Goal: Task Accomplishment & Management: Use online tool/utility

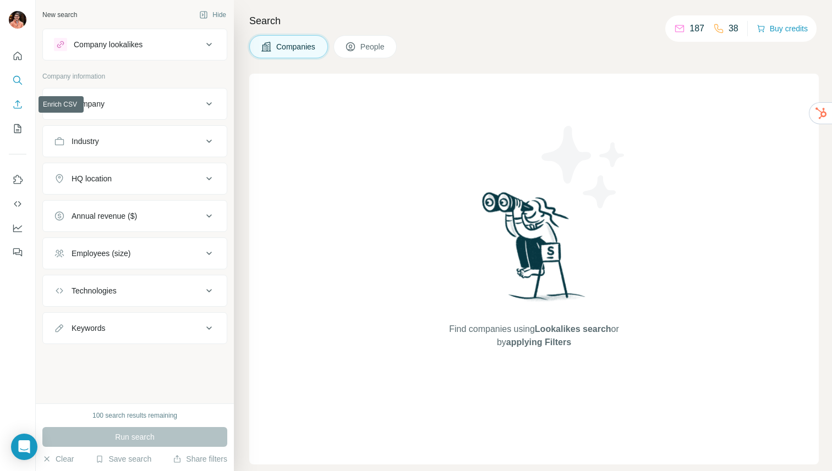
click at [15, 108] on icon "Enrich CSV" at bounding box center [18, 104] width 8 height 8
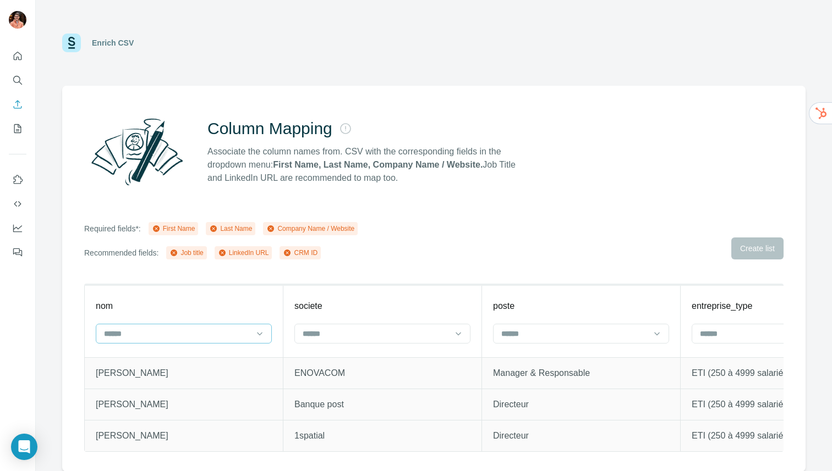
click at [246, 334] on input at bounding box center [177, 334] width 149 height 12
click at [373, 334] on input at bounding box center [375, 334] width 149 height 12
click at [358, 396] on p "Company Name" at bounding box center [332, 397] width 56 height 11
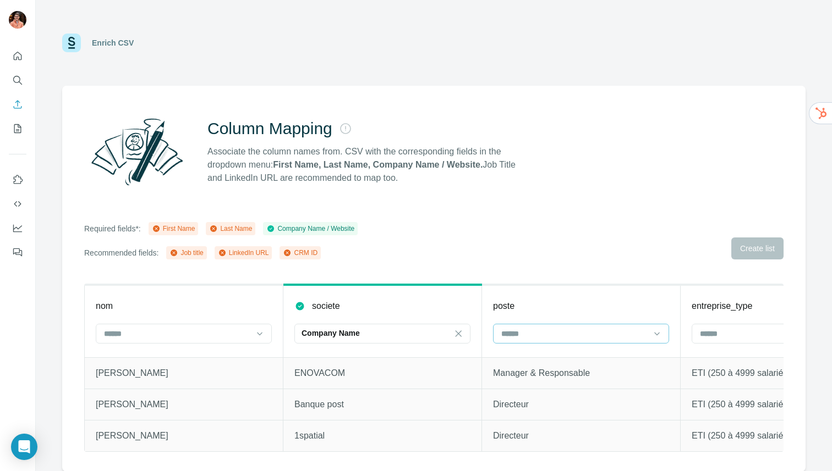
click at [632, 331] on input at bounding box center [574, 334] width 149 height 12
click at [594, 377] on div "Job title" at bounding box center [580, 377] width 157 height 11
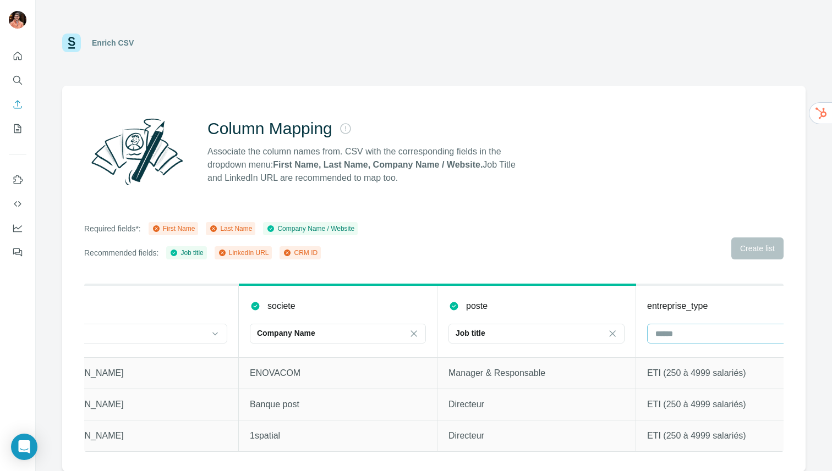
scroll to position [0, 96]
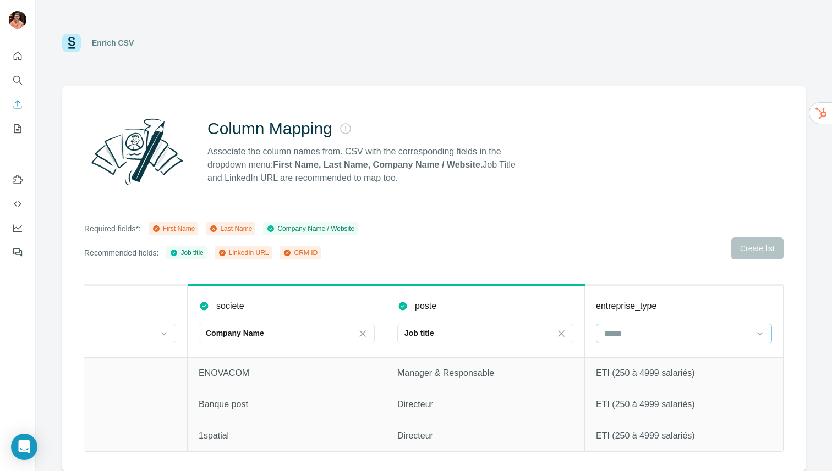
click at [689, 334] on input at bounding box center [677, 334] width 149 height 12
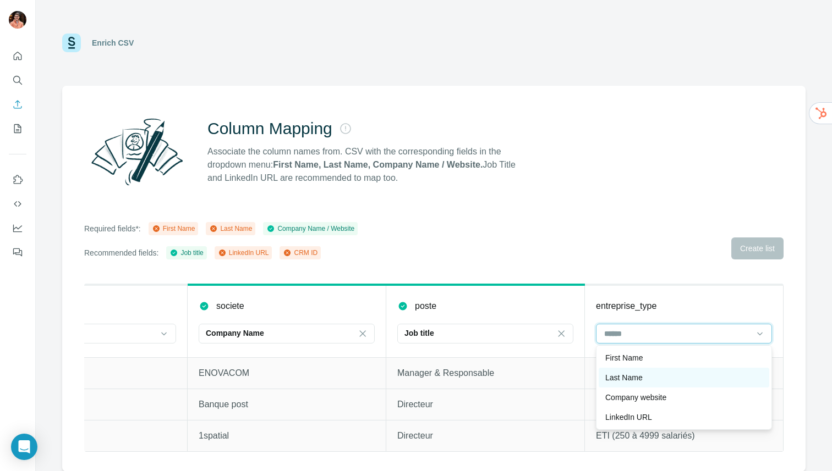
scroll to position [20, 0]
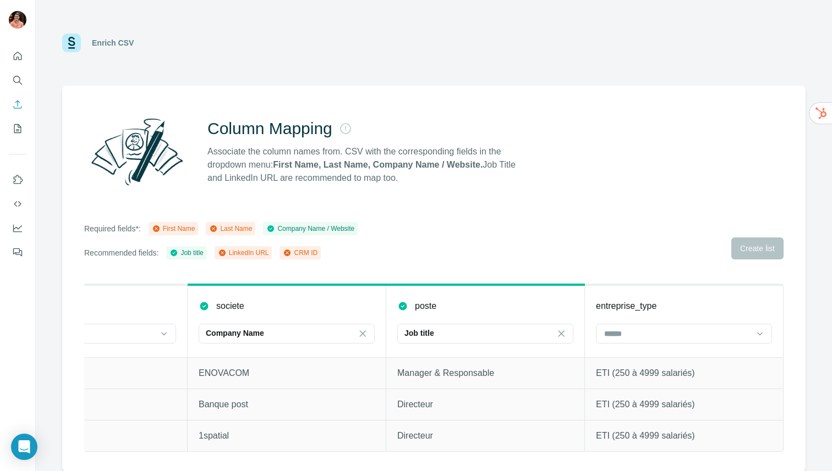
click at [658, 262] on div "Column Mapping Associate the column names from. CSV with the corresponding fiel…" at bounding box center [433, 279] width 743 height 386
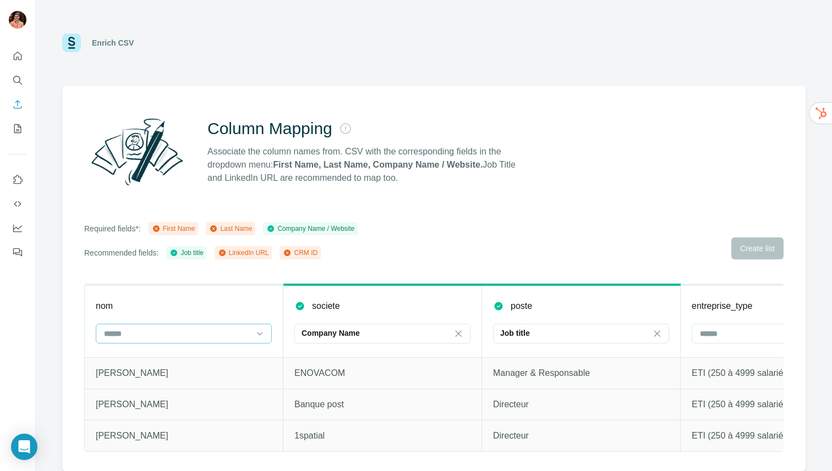
click at [249, 333] on input at bounding box center [177, 334] width 149 height 12
click at [226, 354] on div "First Name" at bounding box center [183, 355] width 157 height 11
click at [745, 252] on div "Required fields*: First Name Last Name Company Name / Website Recommended field…" at bounding box center [433, 240] width 699 height 37
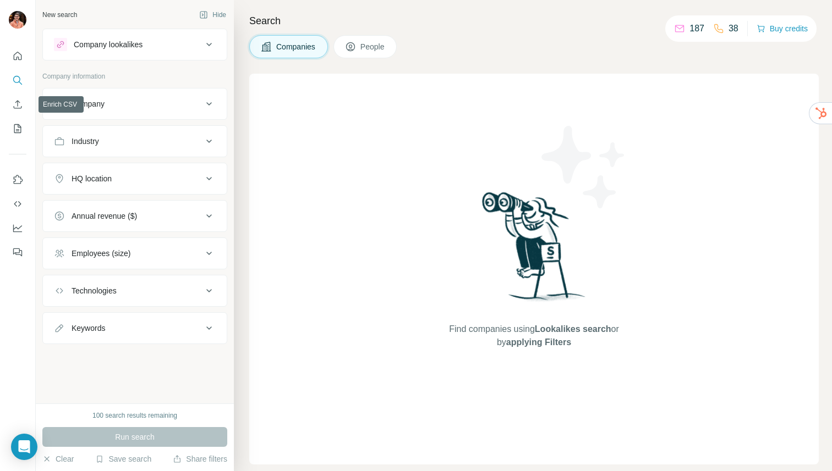
click at [43, 108] on button "Company" at bounding box center [135, 104] width 184 height 26
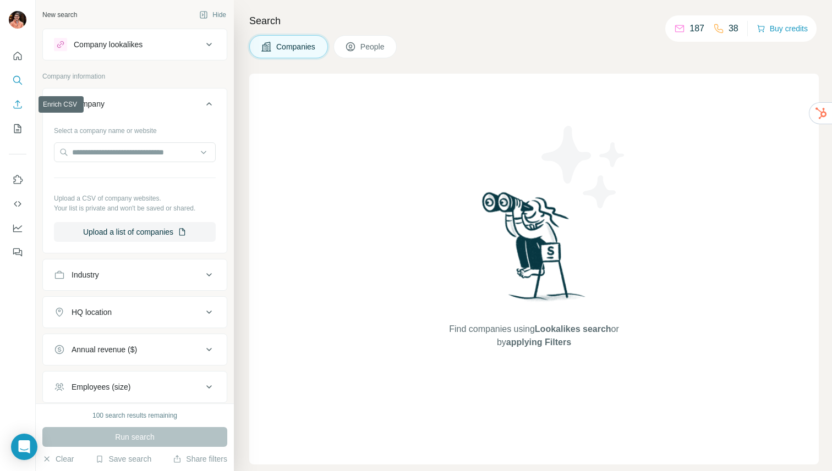
click at [15, 102] on icon "Enrich CSV" at bounding box center [18, 104] width 8 height 8
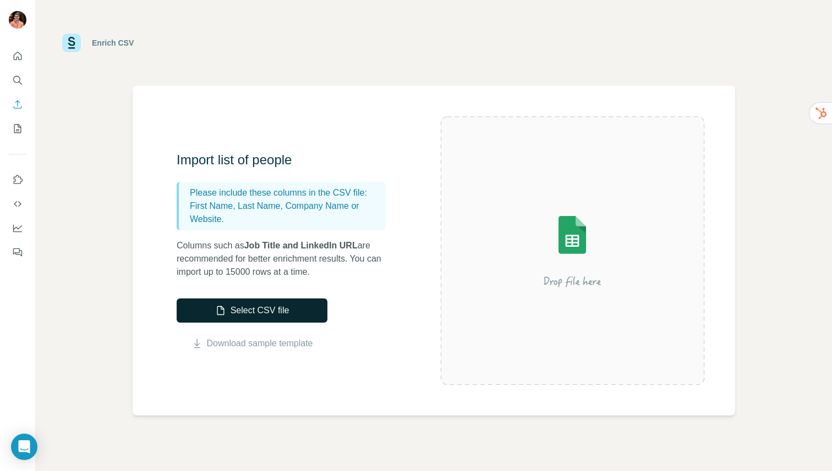
click at [300, 311] on button "Select CSV file" at bounding box center [252, 311] width 151 height 24
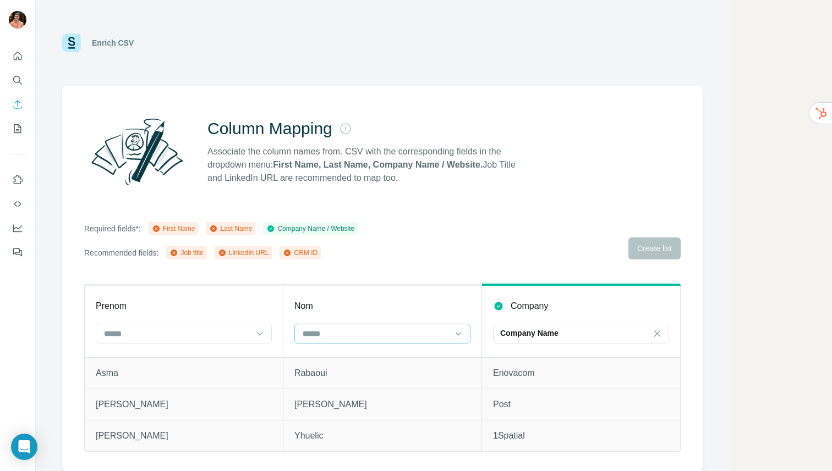
click at [353, 338] on input at bounding box center [373, 334] width 145 height 12
click at [242, 333] on div at bounding box center [177, 334] width 149 height 19
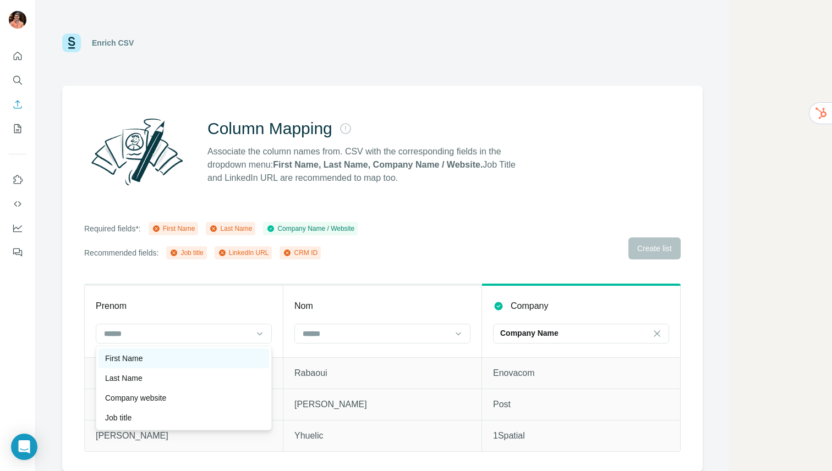
click at [201, 358] on div "First Name" at bounding box center [183, 358] width 157 height 11
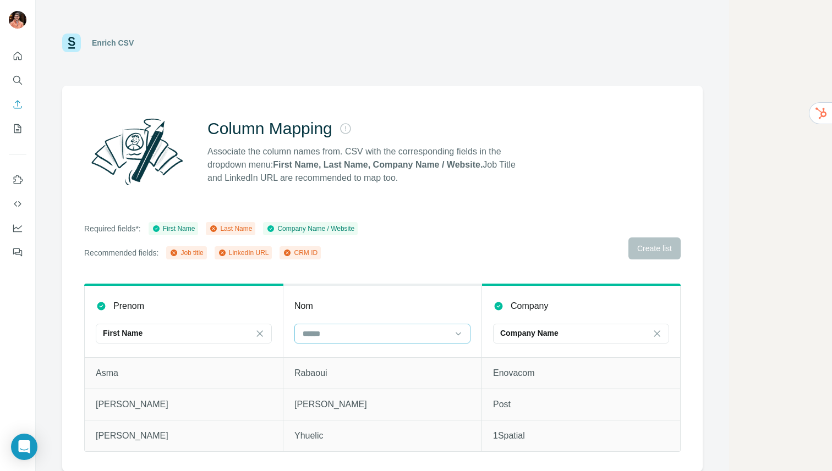
click at [332, 332] on input at bounding box center [375, 334] width 149 height 12
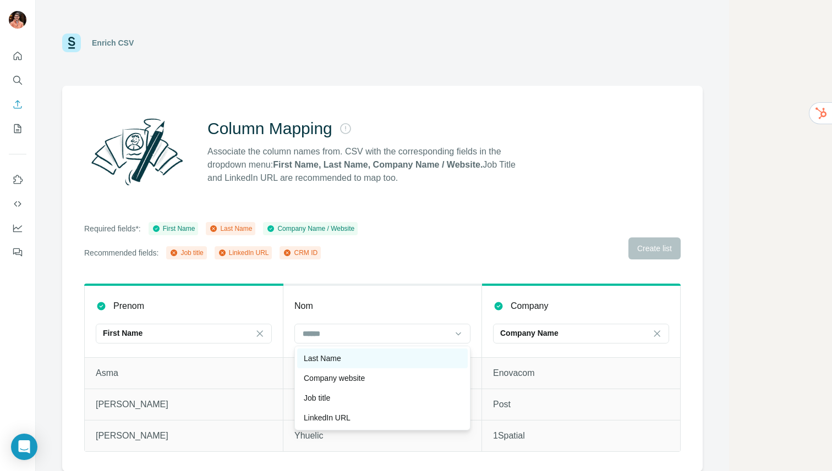
click at [332, 361] on p "Last Name" at bounding box center [322, 358] width 37 height 11
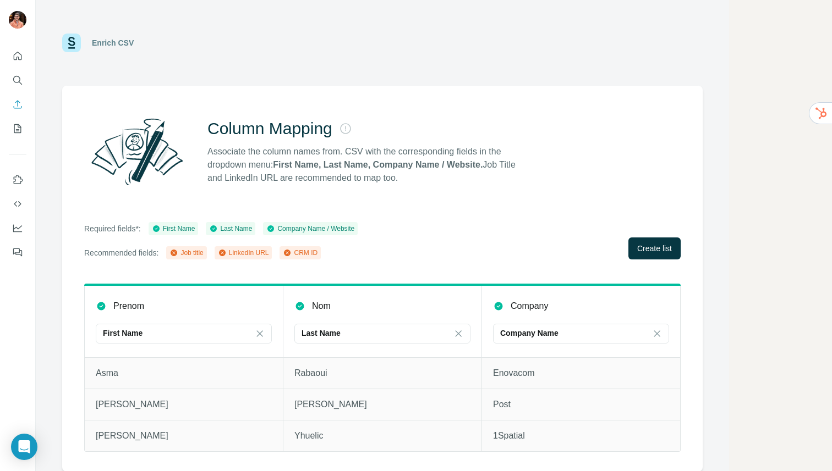
click at [688, 239] on div "Column Mapping Associate the column names from. CSV with the corresponding fiel…" at bounding box center [382, 279] width 640 height 386
click at [663, 246] on span "Create list" at bounding box center [654, 248] width 35 height 11
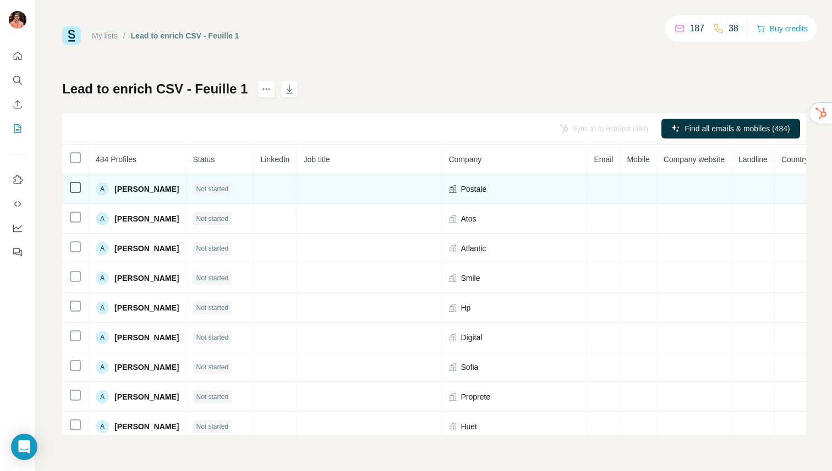
click at [290, 195] on td at bounding box center [275, 189] width 43 height 30
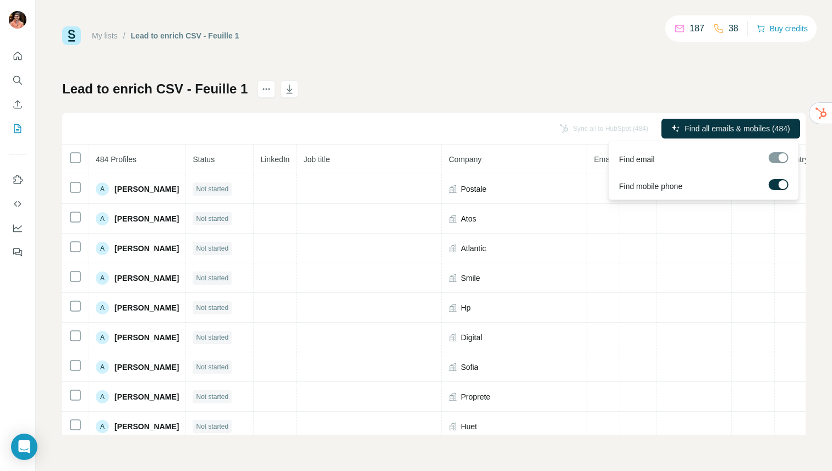
click at [779, 186] on div at bounding box center [782, 184] width 9 height 9
click at [762, 132] on span "Find all emails (484)" at bounding box center [755, 128] width 69 height 11
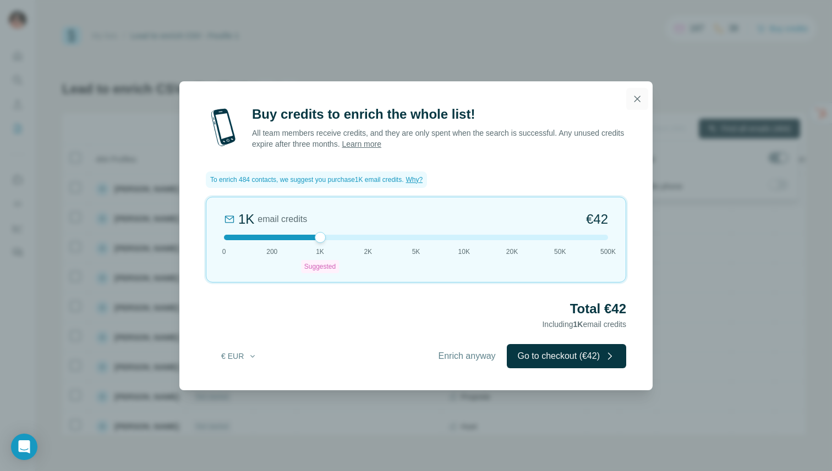
click at [637, 98] on icon "button" at bounding box center [637, 99] width 6 height 6
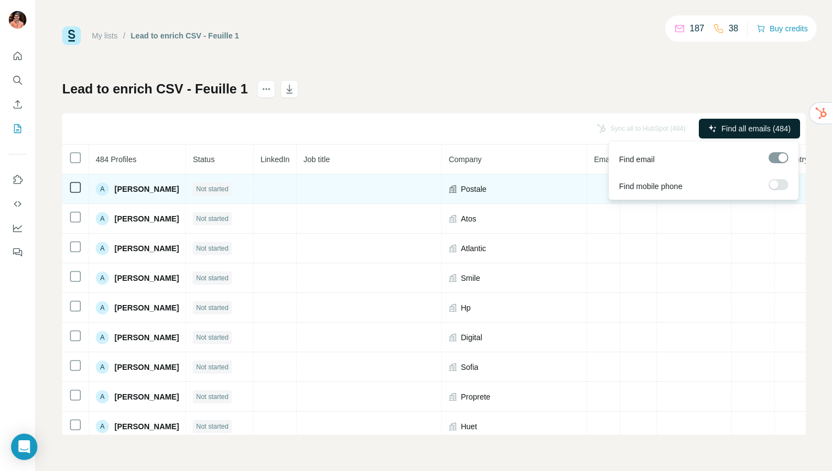
click at [296, 193] on td at bounding box center [275, 189] width 43 height 30
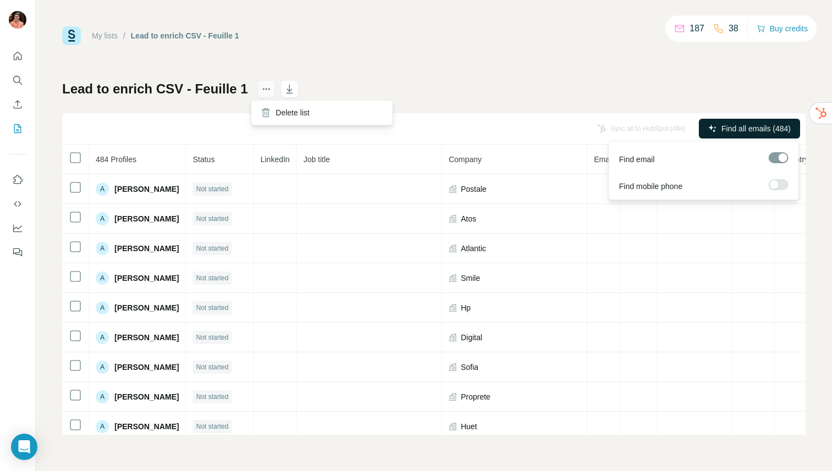
click at [261, 92] on icon "actions" at bounding box center [266, 89] width 11 height 11
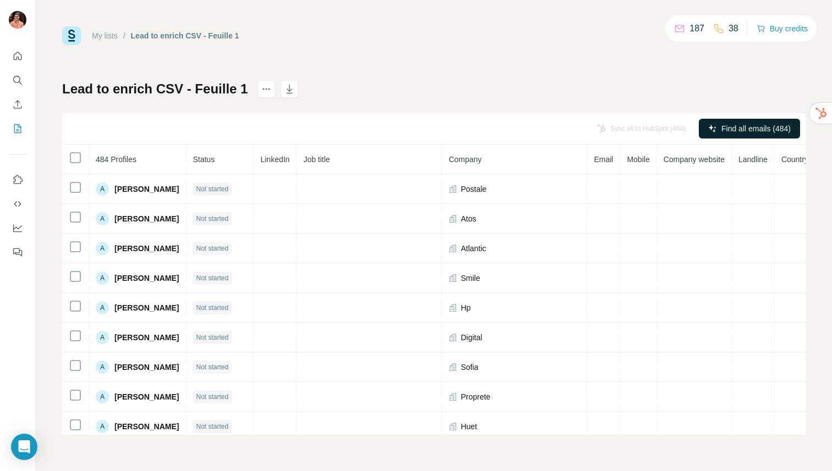
click at [646, 90] on div "Lead to enrich CSV - Feuille 1 Sync all to HubSpot (484) Find all emails (484) …" at bounding box center [433, 257] width 743 height 355
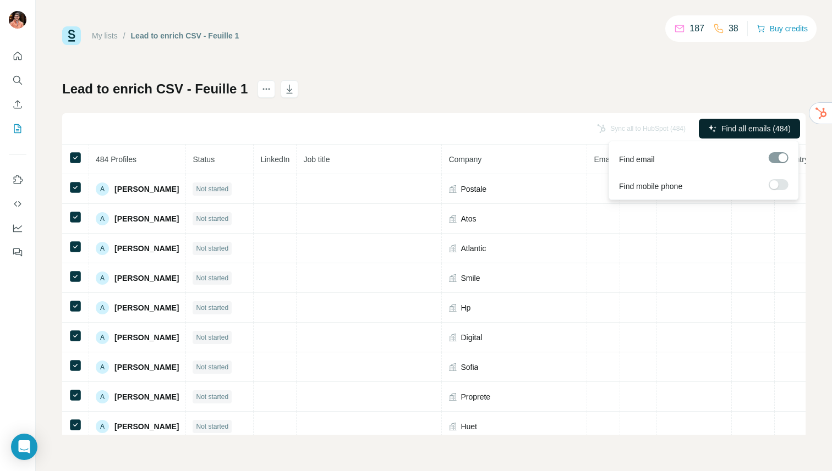
click at [768, 131] on span "Find all emails (484)" at bounding box center [755, 128] width 69 height 11
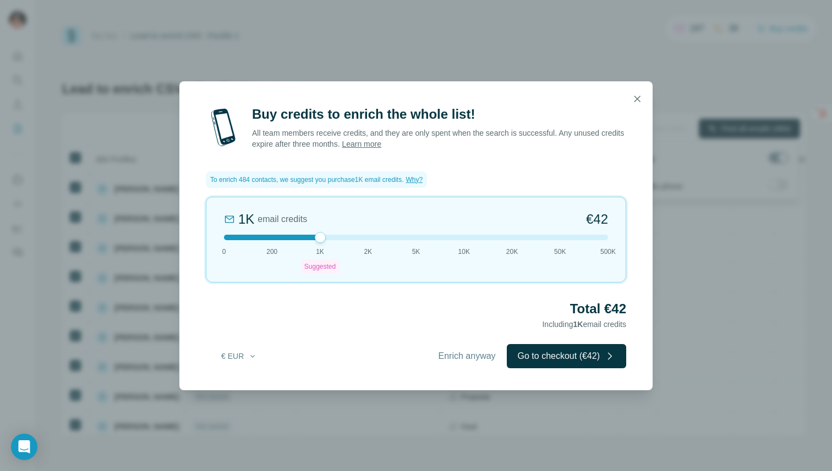
drag, startPoint x: 319, startPoint y: 238, endPoint x: 269, endPoint y: 238, distance: 50.1
click at [315, 238] on div at bounding box center [320, 237] width 11 height 11
drag, startPoint x: 272, startPoint y: 238, endPoint x: 206, endPoint y: 238, distance: 65.5
click at [206, 238] on div "200 email credits €9 0 200 1K Suggested 2K 5K 10K 20K 50K 500K" at bounding box center [416, 240] width 420 height 86
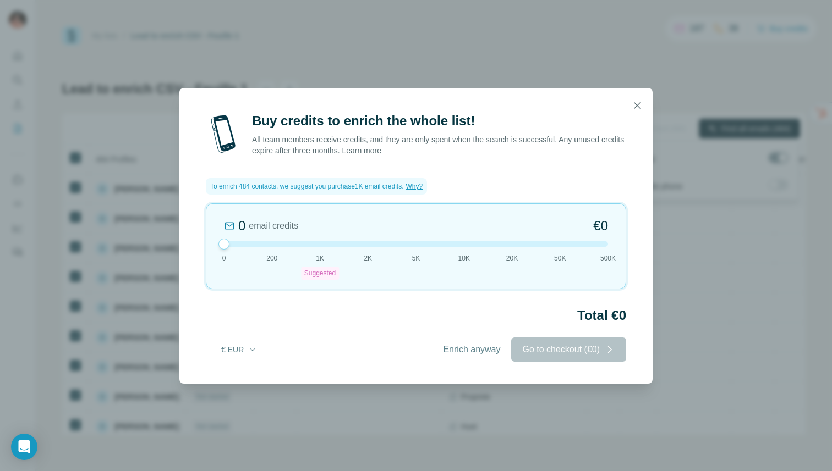
click at [487, 350] on span "Enrich anyway" at bounding box center [471, 349] width 57 height 13
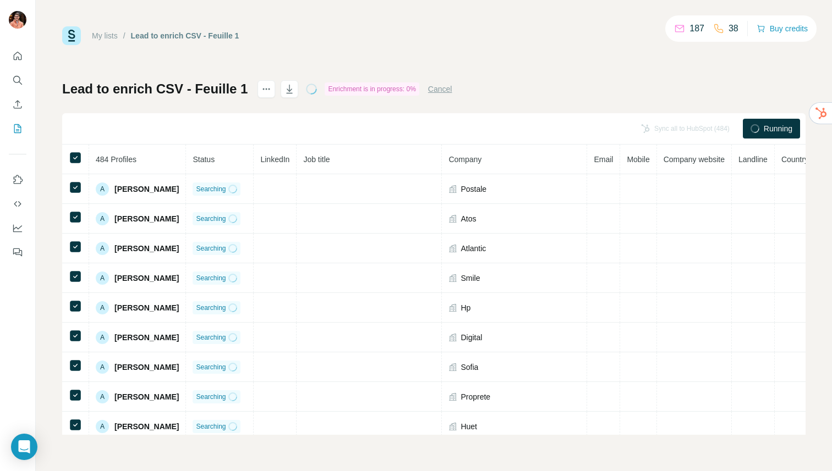
click at [444, 91] on button "Cancel" at bounding box center [440, 89] width 24 height 11
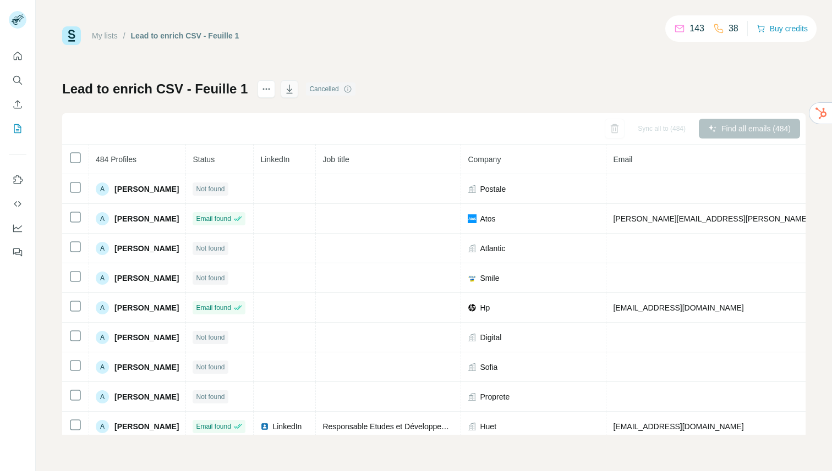
click at [284, 94] on icon "button" at bounding box center [289, 89] width 11 height 11
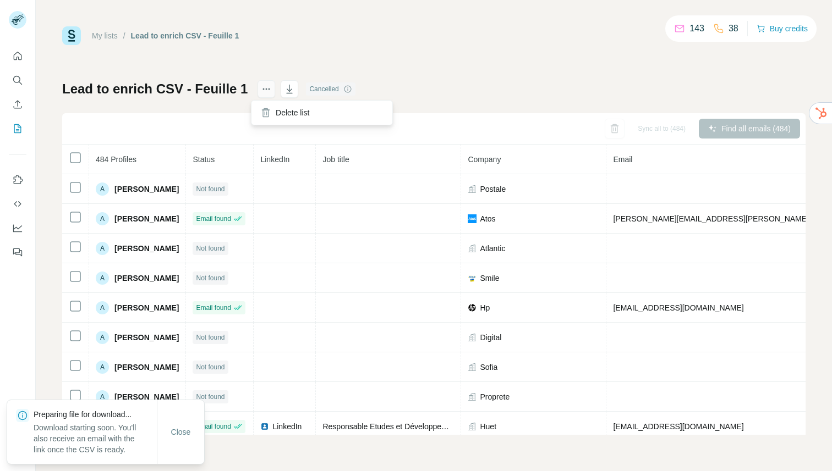
click at [262, 93] on icon "actions" at bounding box center [266, 89] width 11 height 11
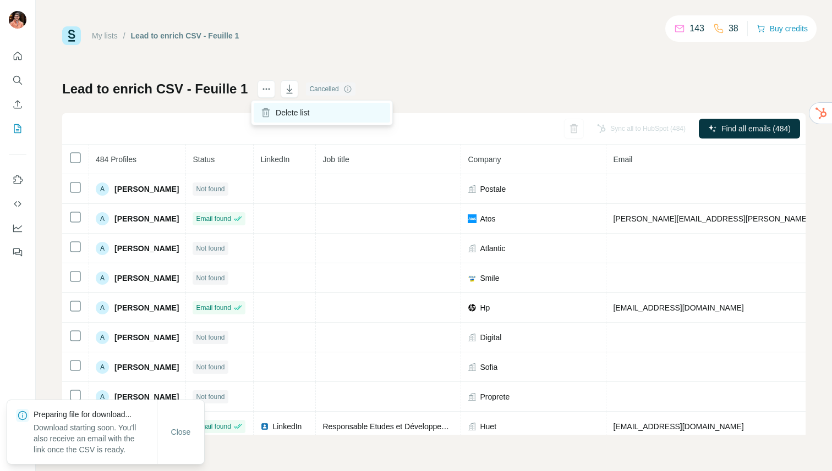
click at [271, 106] on div "Delete list" at bounding box center [322, 113] width 136 height 20
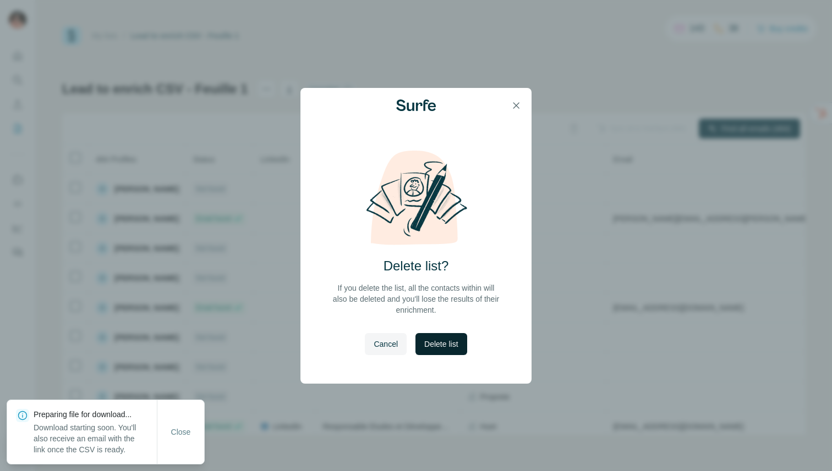
click at [445, 349] on span "Delete list" at bounding box center [441, 344] width 34 height 11
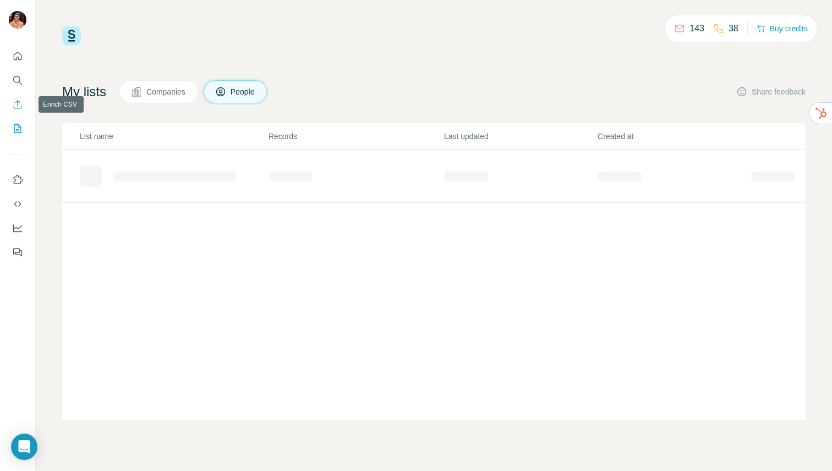
click at [18, 103] on icon "Enrich CSV" at bounding box center [17, 104] width 11 height 11
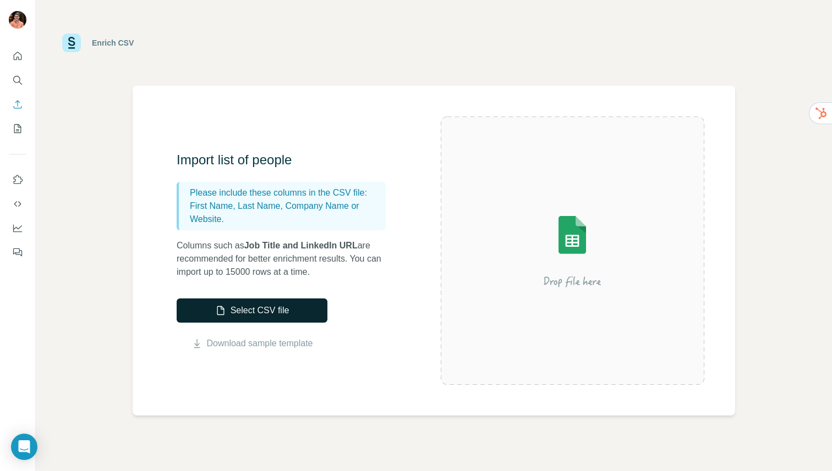
click at [266, 314] on button "Select CSV file" at bounding box center [252, 311] width 151 height 24
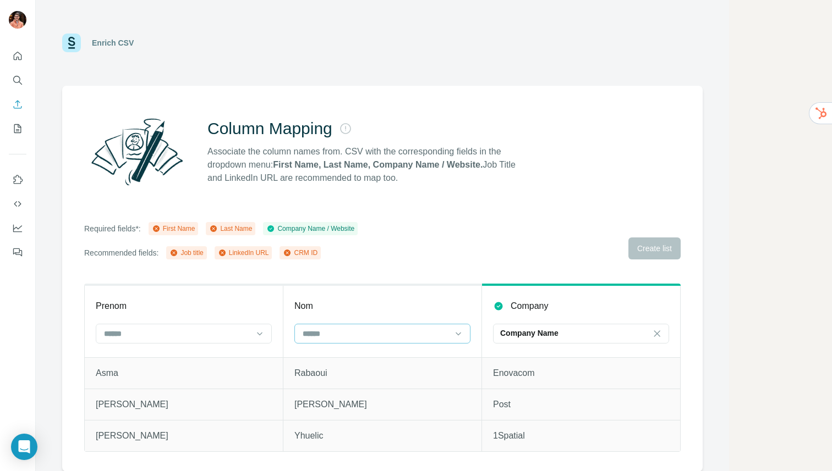
click at [339, 332] on input at bounding box center [375, 334] width 149 height 12
click at [336, 375] on p "Last Name" at bounding box center [322, 378] width 37 height 11
click at [240, 334] on input at bounding box center [177, 334] width 149 height 12
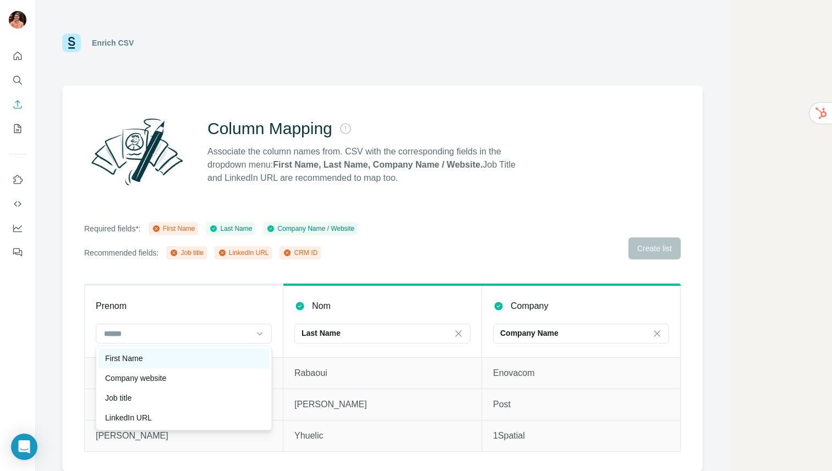
click at [213, 353] on div "First Name" at bounding box center [183, 358] width 157 height 11
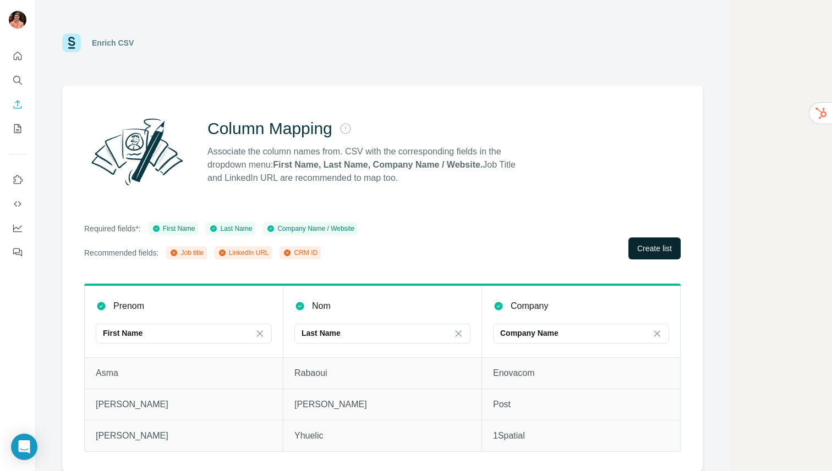
click at [668, 245] on span "Create list" at bounding box center [654, 248] width 35 height 11
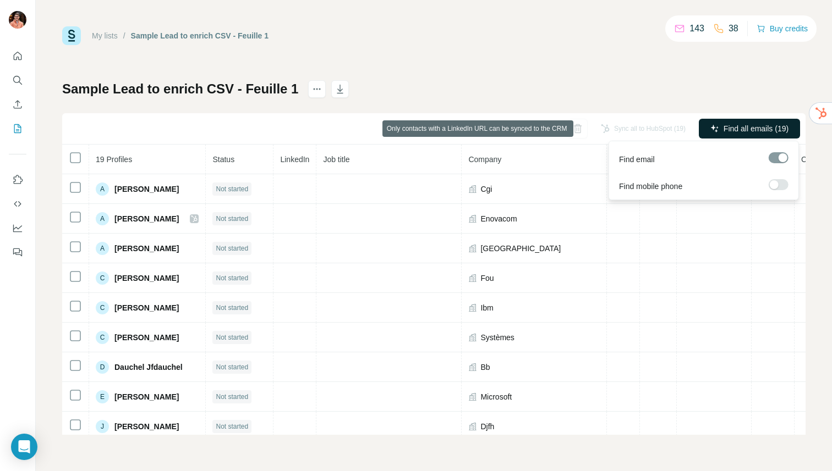
click at [707, 131] on button "Find all emails (19)" at bounding box center [749, 129] width 101 height 20
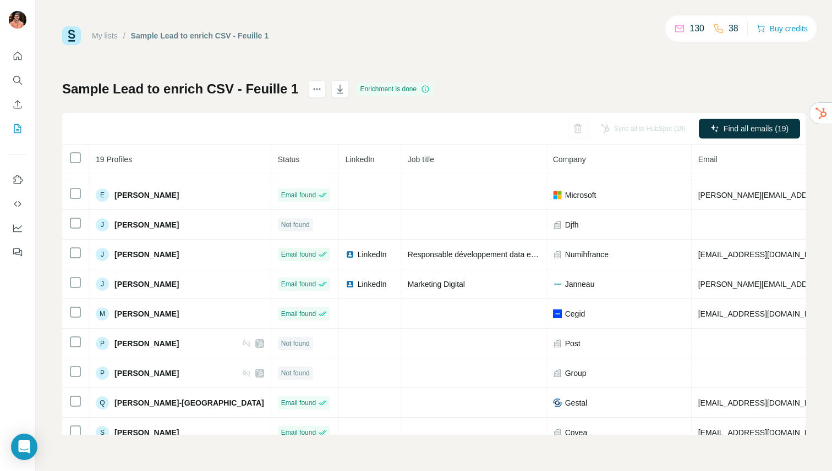
scroll to position [202, 0]
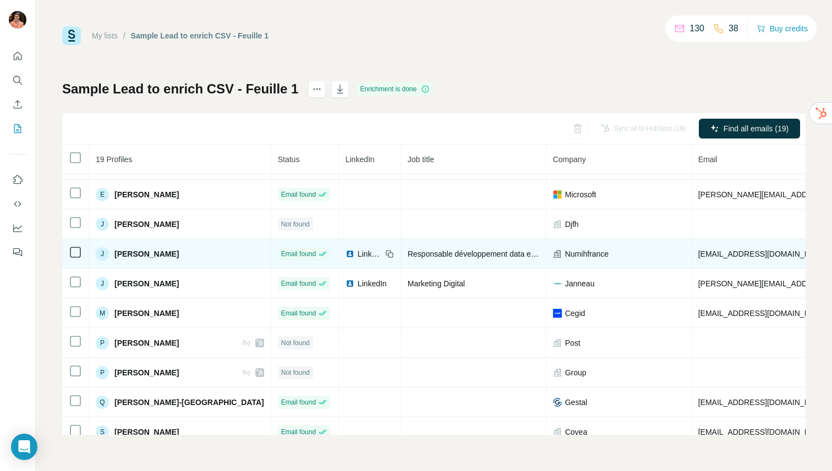
click at [358, 254] on span "LinkedIn" at bounding box center [370, 254] width 24 height 11
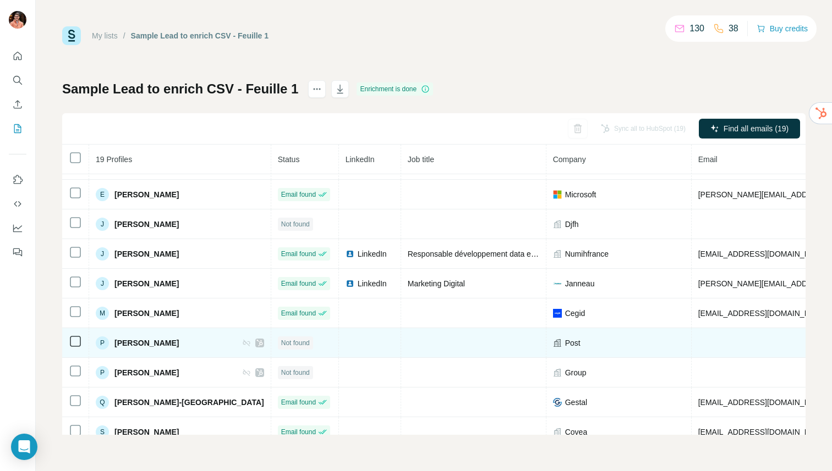
scroll to position [304, 0]
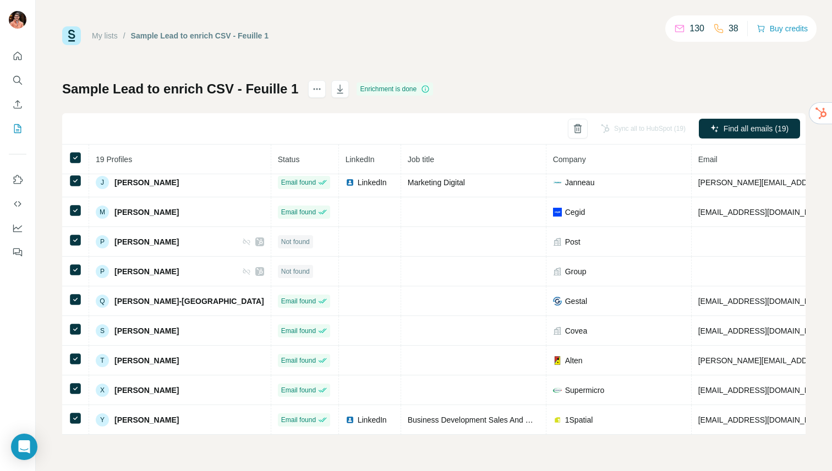
click at [631, 128] on div "Sync all to HubSpot (19)" at bounding box center [643, 129] width 100 height 20
click at [608, 68] on div "My lists / Sample Lead to enrich CSV - Feuille 1 130 38 Buy credits Sample Lead…" at bounding box center [433, 230] width 743 height 409
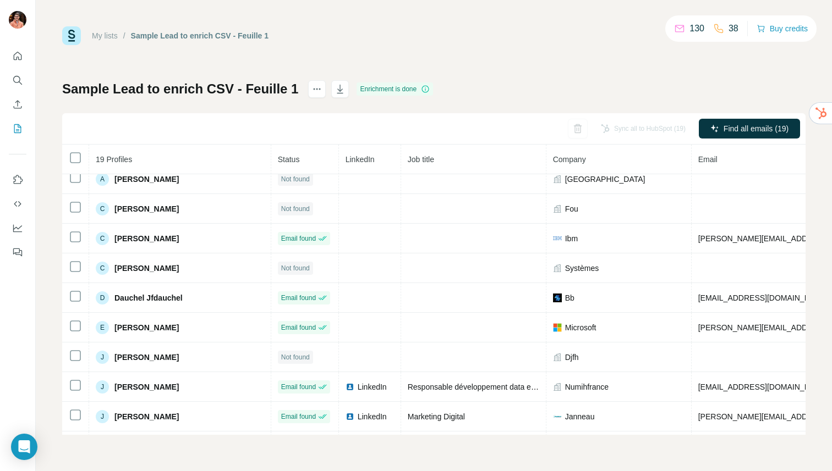
scroll to position [0, 0]
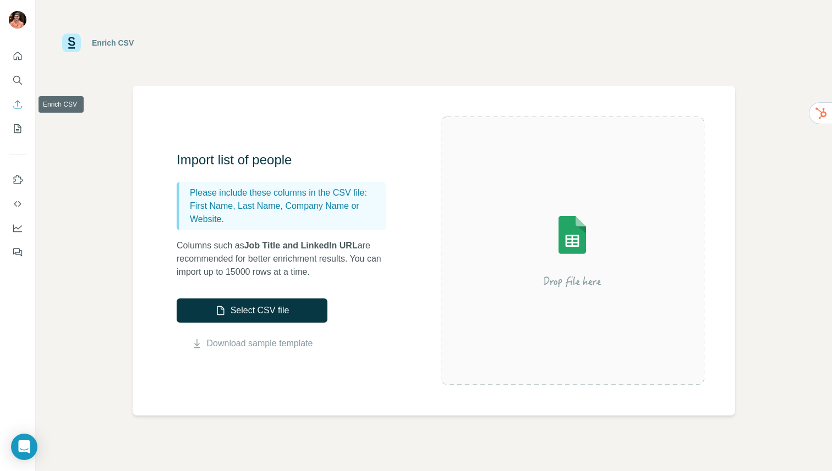
click at [17, 109] on icon "Enrich CSV" at bounding box center [17, 104] width 11 height 11
click at [16, 128] on icon "My lists" at bounding box center [17, 128] width 11 height 11
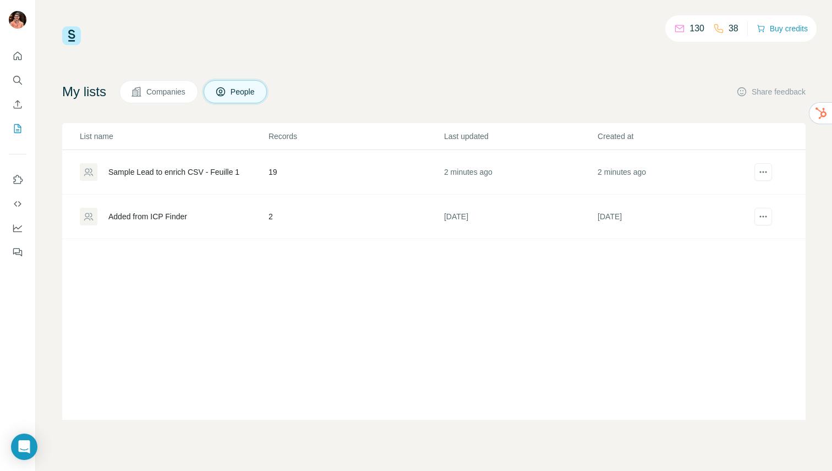
click at [167, 177] on div "Sample Lead to enrich CSV - Feuille 1" at bounding box center [173, 172] width 131 height 11
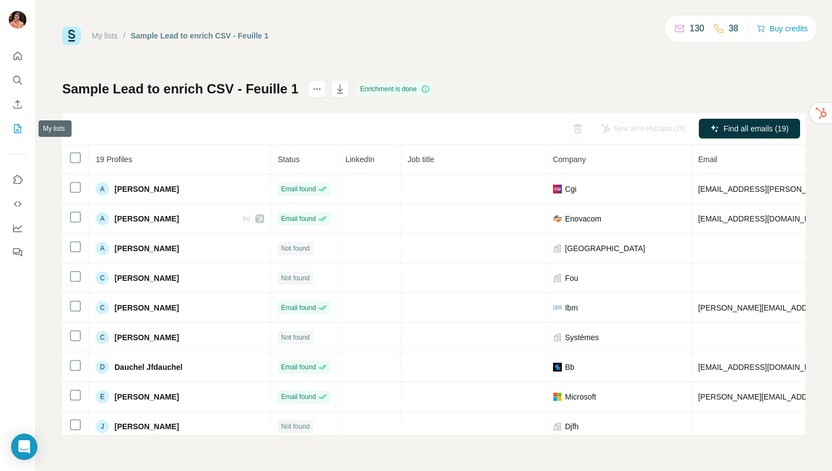
click at [21, 129] on icon "My lists" at bounding box center [17, 128] width 7 height 9
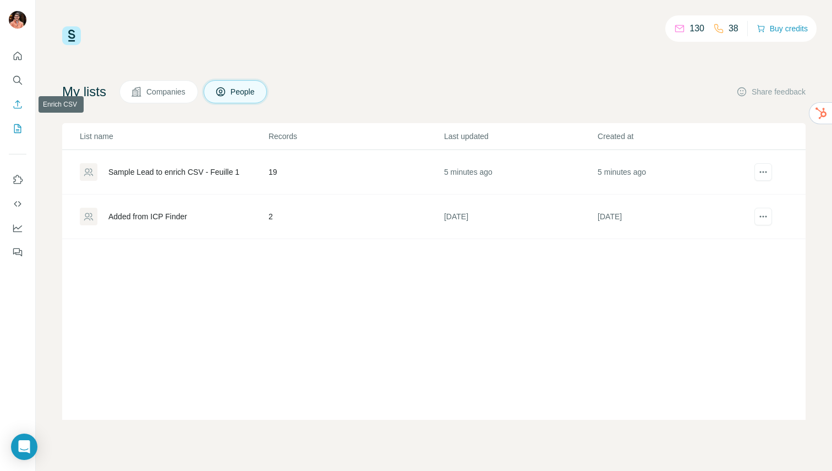
click at [19, 104] on icon "Enrich CSV" at bounding box center [17, 104] width 11 height 11
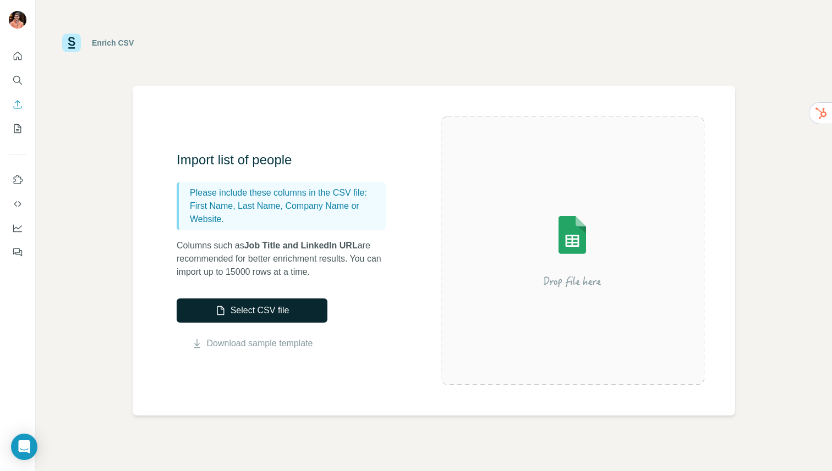
click at [283, 315] on button "Select CSV file" at bounding box center [252, 311] width 151 height 24
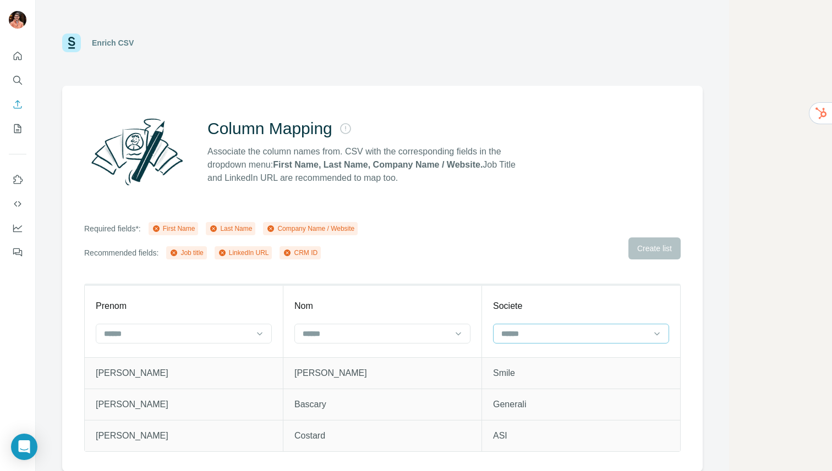
click at [534, 336] on input at bounding box center [574, 334] width 149 height 12
click at [536, 395] on p "Company Name" at bounding box center [530, 398] width 56 height 11
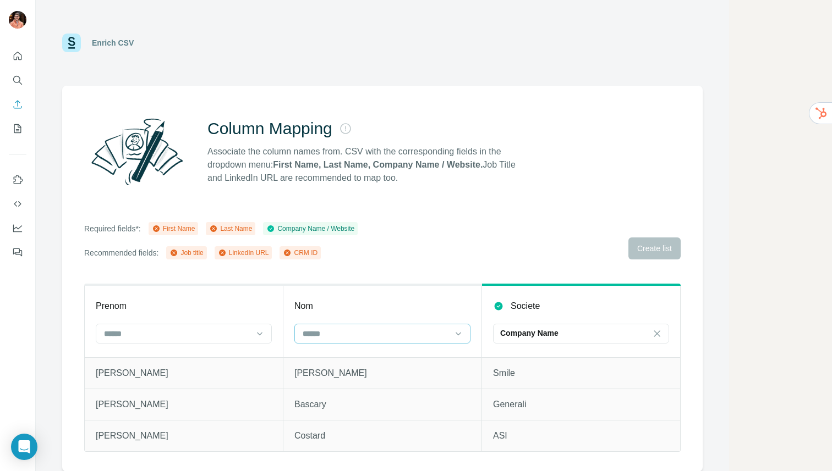
click at [430, 331] on input at bounding box center [373, 334] width 145 height 12
click at [399, 370] on div "Last Name" at bounding box center [382, 379] width 171 height 20
click at [234, 329] on input at bounding box center [177, 334] width 149 height 12
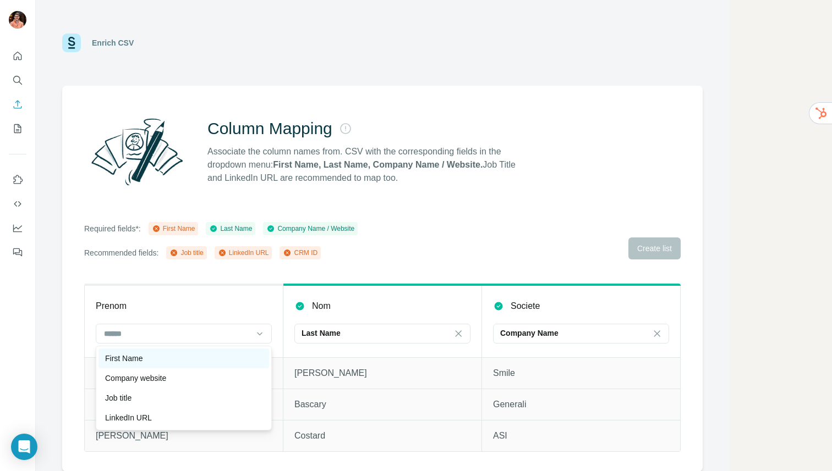
click at [206, 359] on div "First Name" at bounding box center [183, 358] width 157 height 11
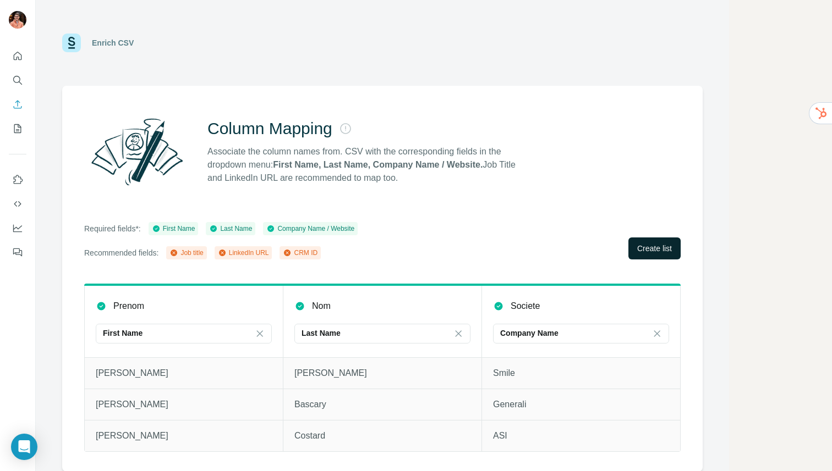
click at [661, 249] on span "Create list" at bounding box center [654, 248] width 35 height 11
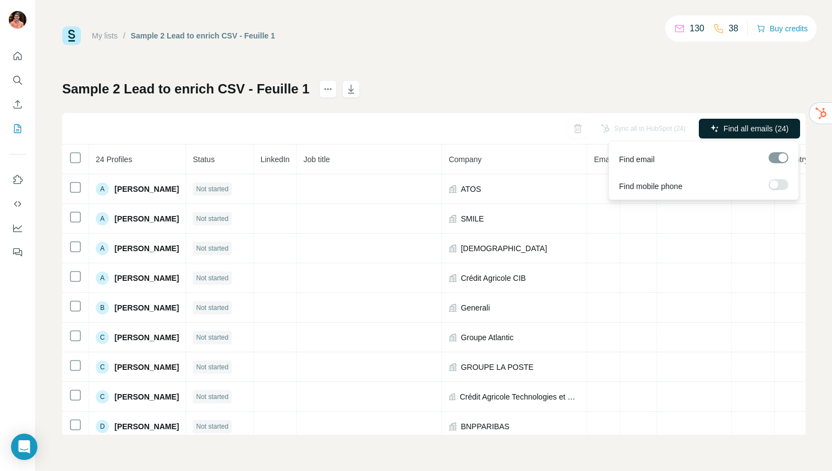
click at [771, 133] on span "Find all emails (24)" at bounding box center [755, 128] width 65 height 11
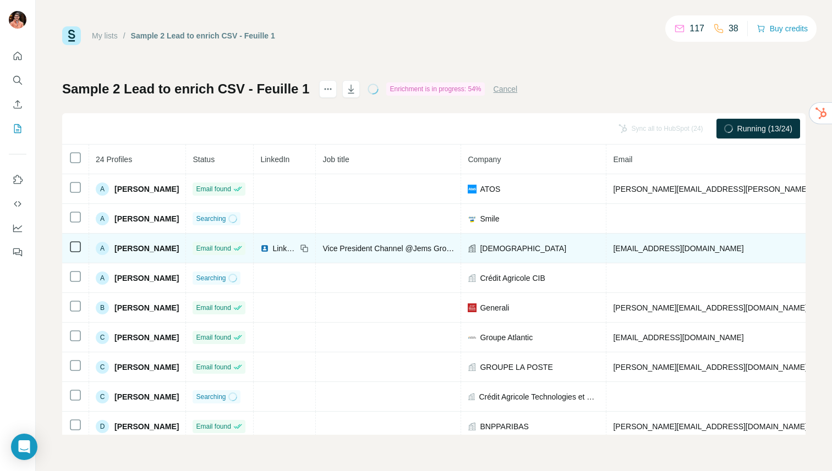
click at [277, 250] on span "LinkedIn" at bounding box center [284, 248] width 24 height 11
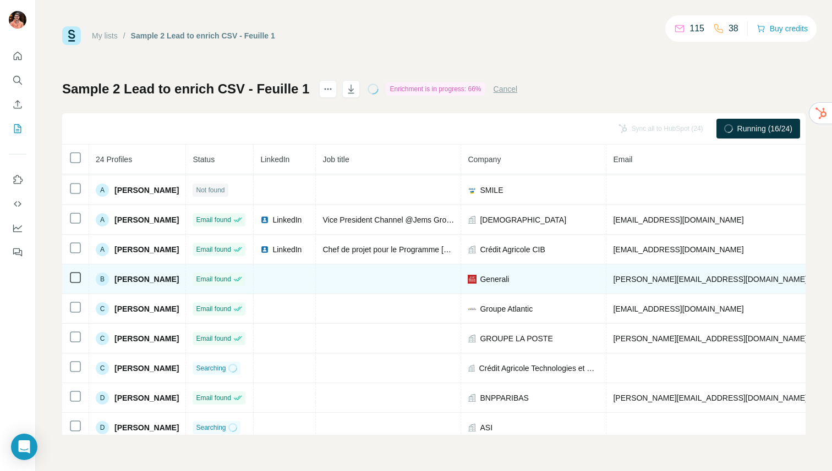
scroll to position [36, 0]
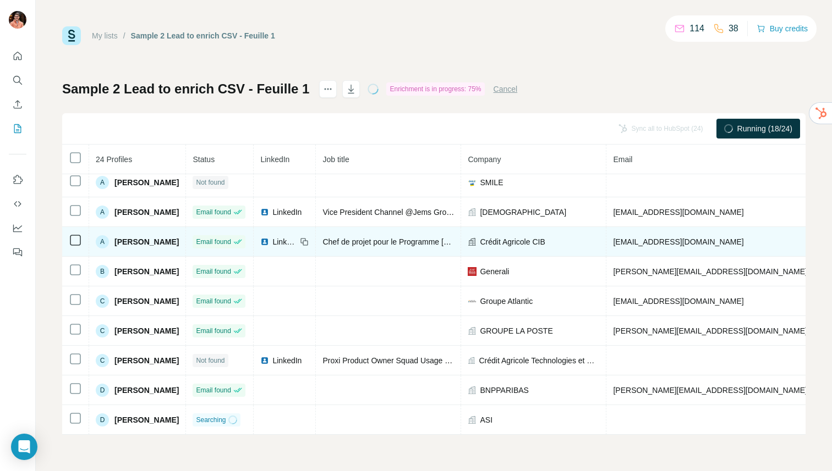
click at [296, 245] on span "LinkedIn" at bounding box center [284, 242] width 24 height 11
